Goal: Task Accomplishment & Management: Manage account settings

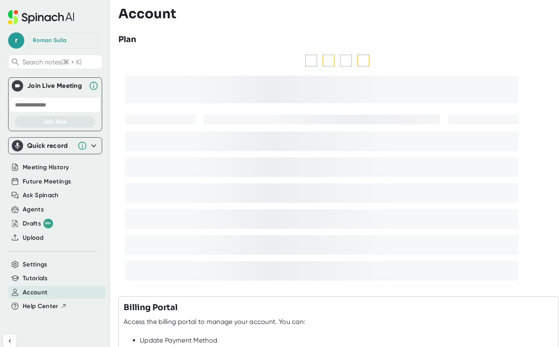
scroll to position [7, 0]
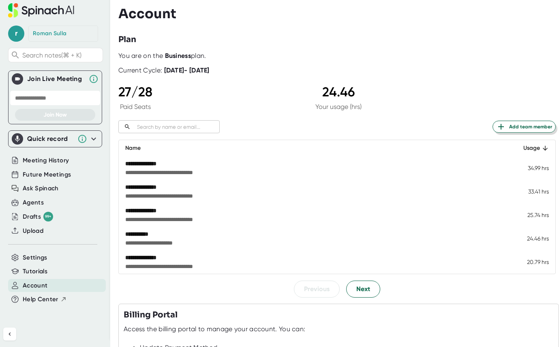
click at [509, 124] on span "Add team member" at bounding box center [524, 127] width 56 height 10
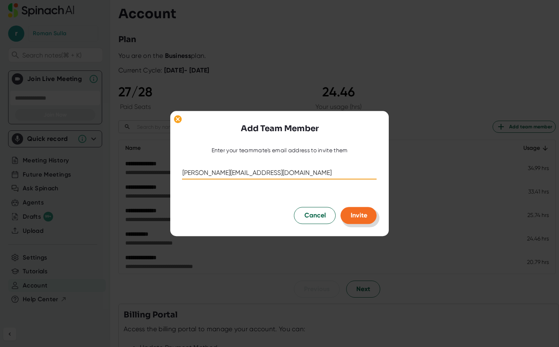
type input "[PERSON_NAME][EMAIL_ADDRESS][DOMAIN_NAME]"
click at [362, 219] on span "Invite" at bounding box center [359, 216] width 17 height 8
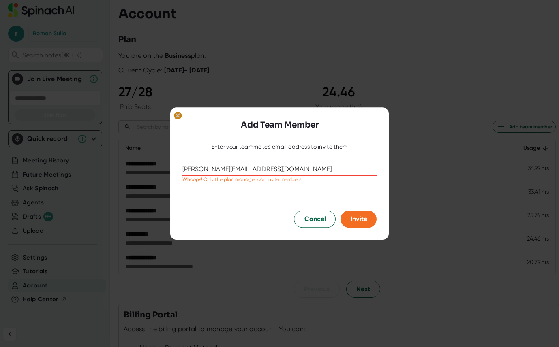
click at [176, 115] on ellipse at bounding box center [178, 115] width 8 height 8
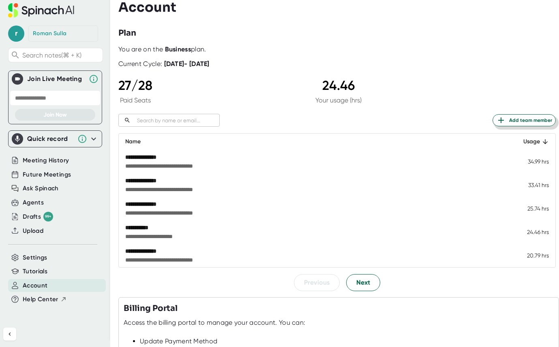
scroll to position [0, 0]
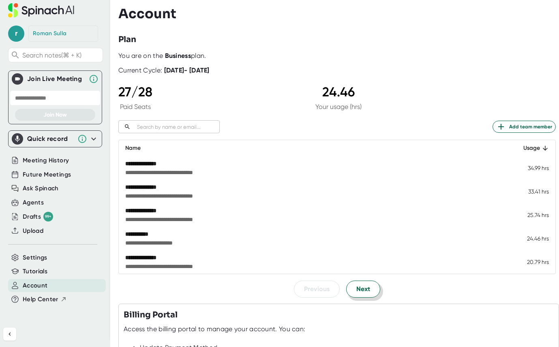
click at [356, 292] on span "Next" at bounding box center [363, 290] width 14 height 10
click at [362, 291] on span "Next" at bounding box center [363, 290] width 14 height 10
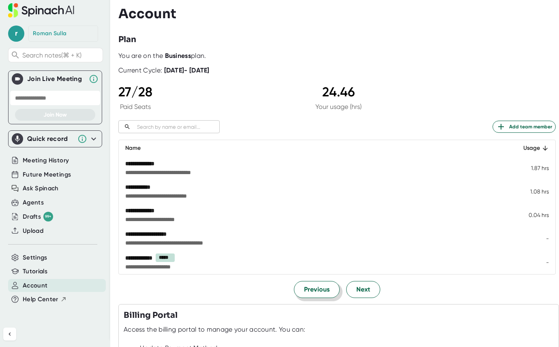
click at [330, 290] on button "Previous" at bounding box center [317, 289] width 46 height 17
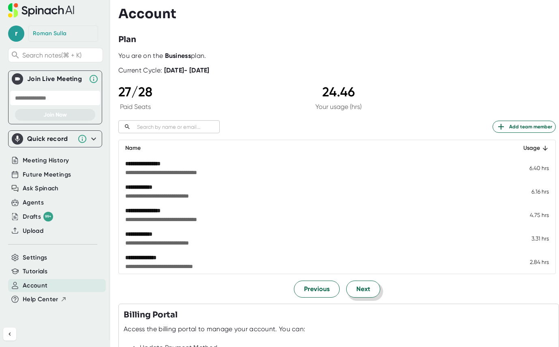
click at [370, 283] on button "Next" at bounding box center [363, 289] width 34 height 17
